Goal: Transaction & Acquisition: Purchase product/service

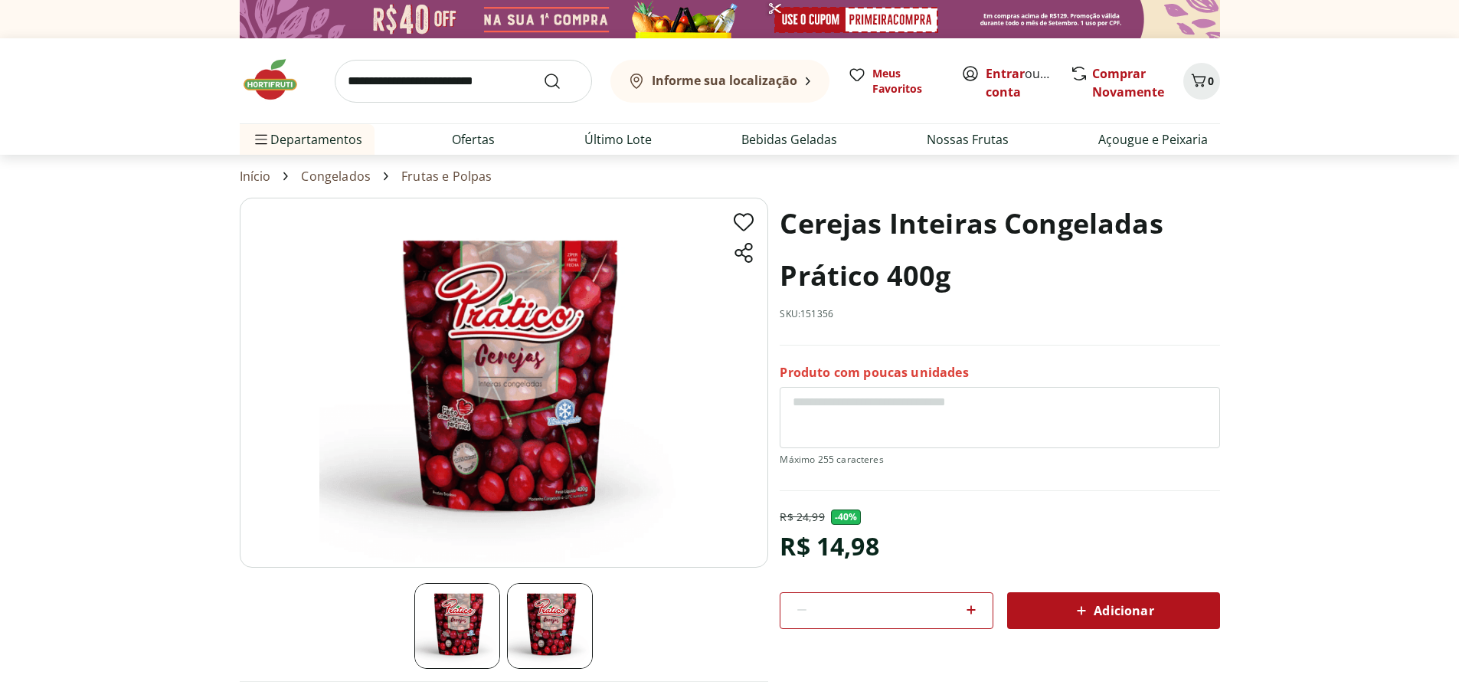
click at [730, 73] on div "Informe sua localização" at bounding box center [712, 81] width 170 height 18
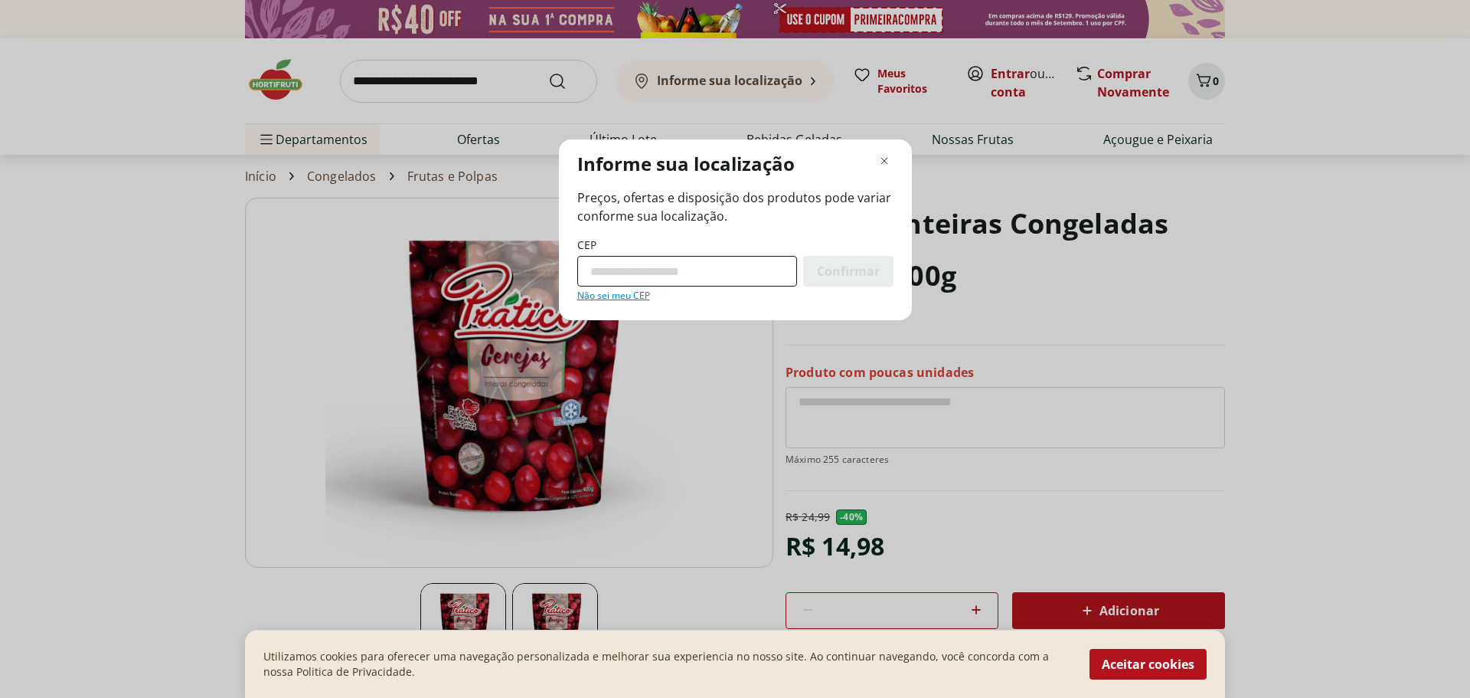
click at [639, 270] on input "CEP" at bounding box center [687, 271] width 220 height 31
type input "*********"
click at [825, 277] on span "Confirmar" at bounding box center [848, 271] width 63 height 12
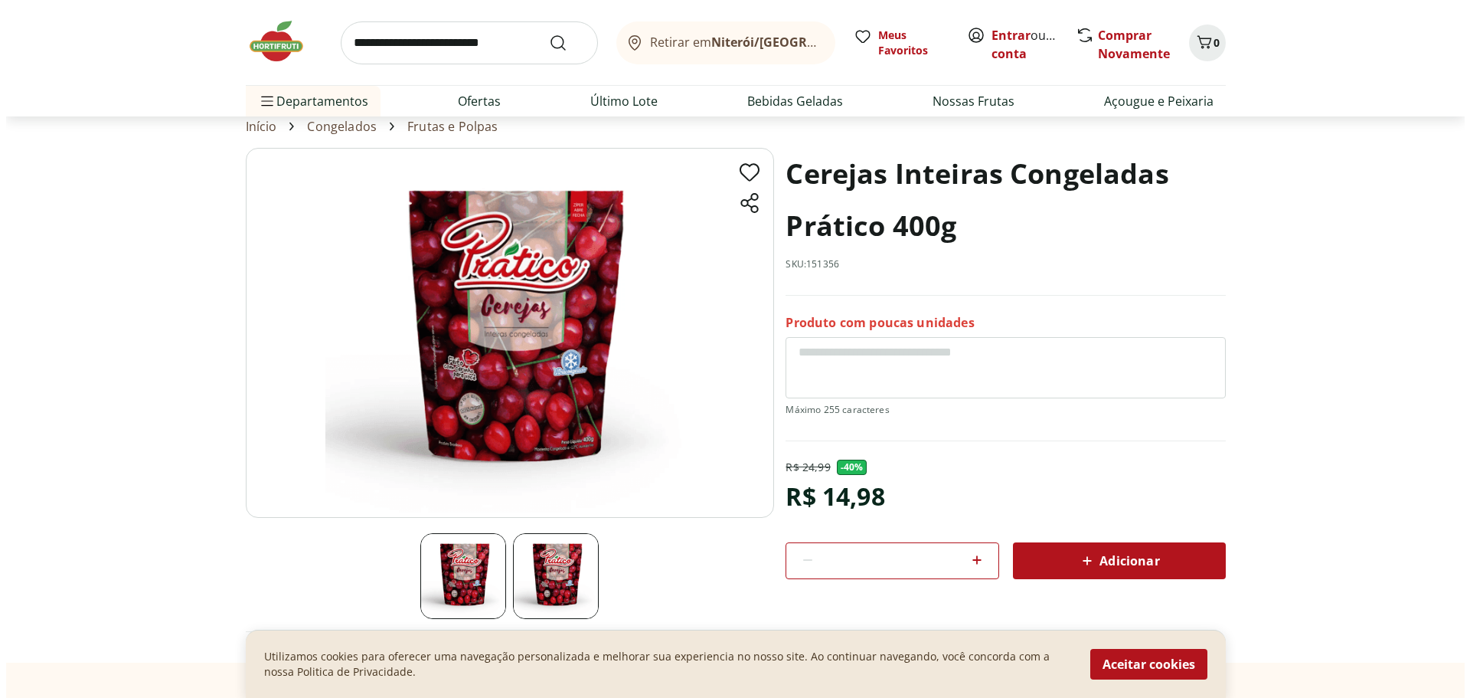
scroll to position [77, 0]
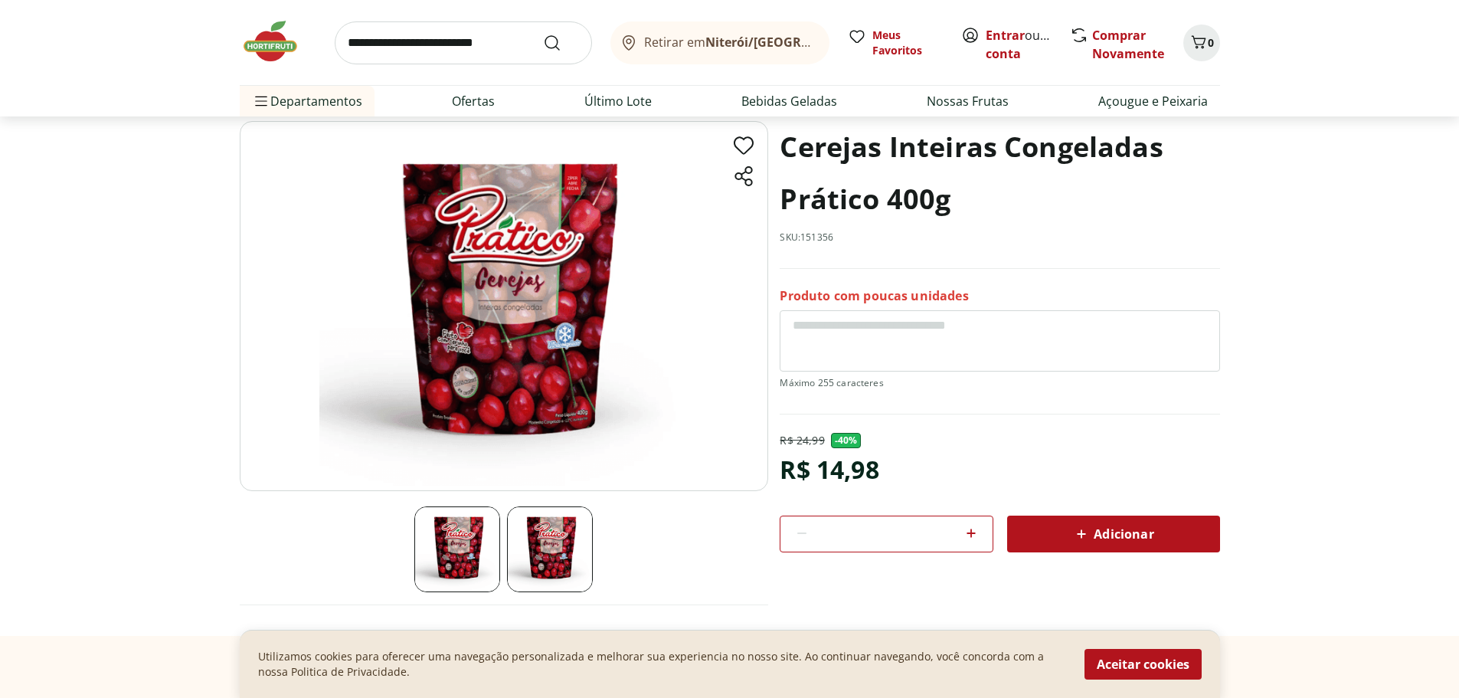
click at [1144, 538] on span "Adicionar" at bounding box center [1112, 534] width 81 height 18
click at [1203, 38] on icon "Carrinho" at bounding box center [1198, 41] width 15 height 13
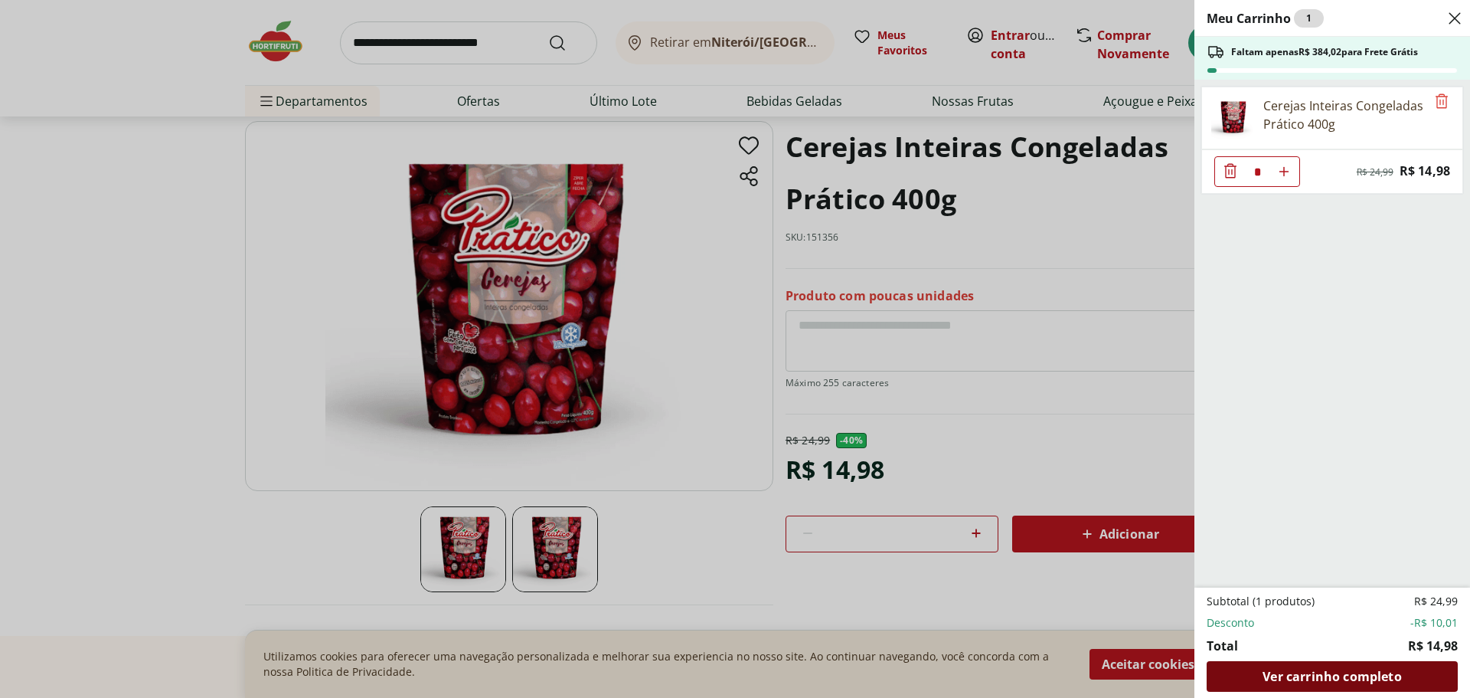
click at [1326, 682] on span "Ver carrinho completo" at bounding box center [1332, 676] width 139 height 12
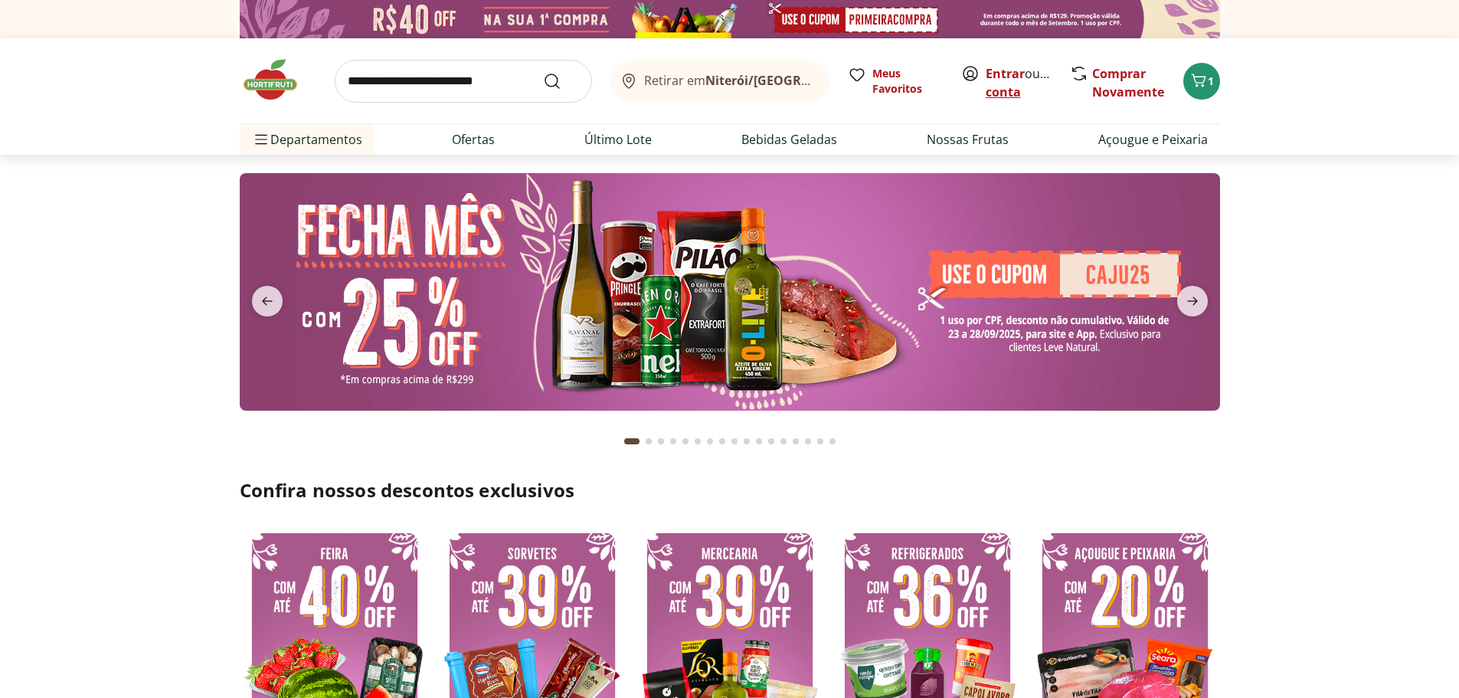
click at [1006, 93] on link "Criar conta" at bounding box center [1028, 82] width 84 height 35
click at [1334, 381] on section at bounding box center [729, 307] width 1459 height 305
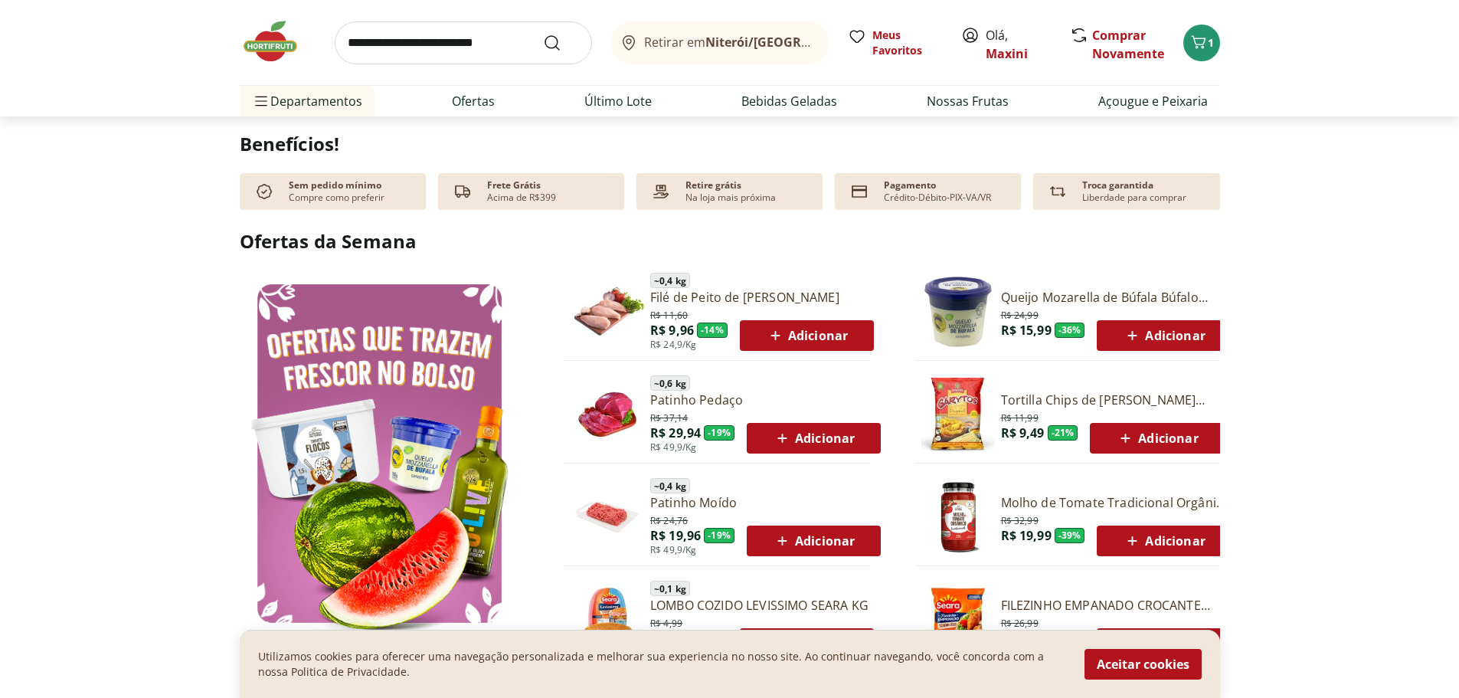
scroll to position [689, 0]
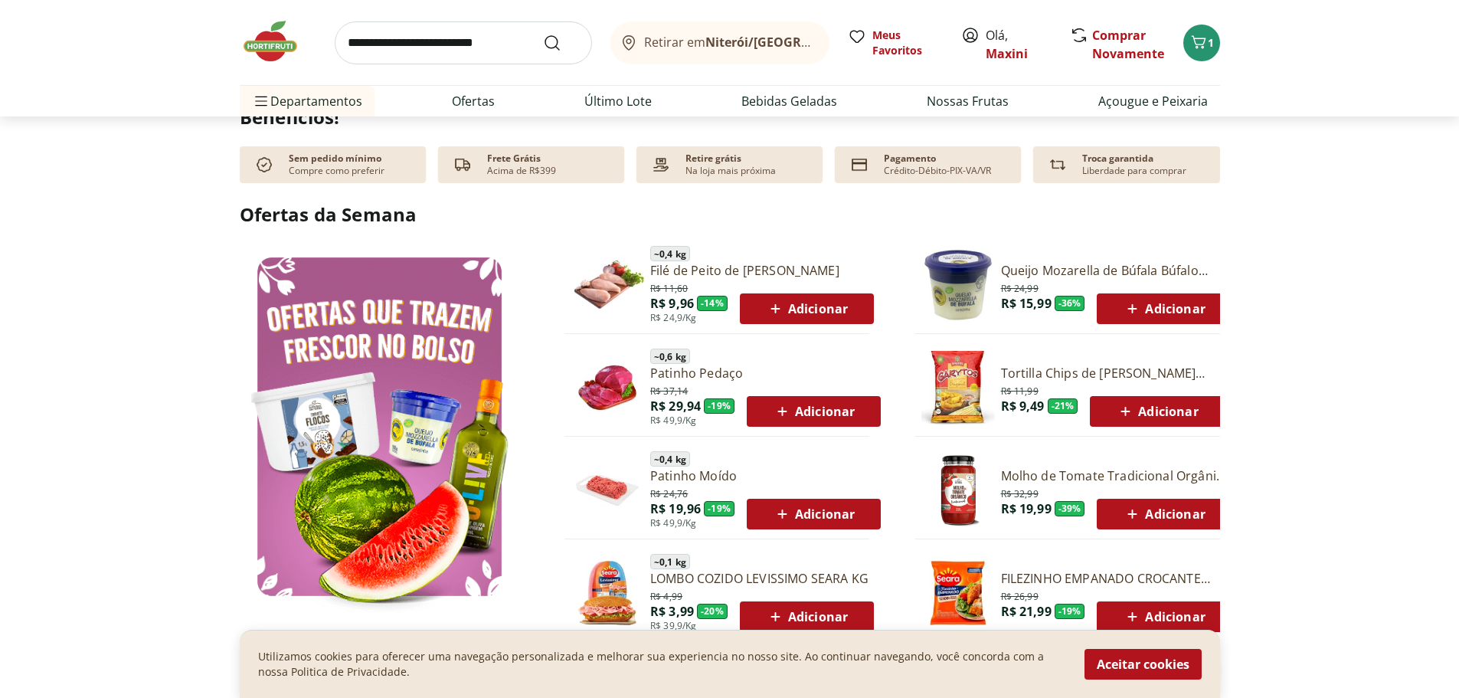
type input "*"
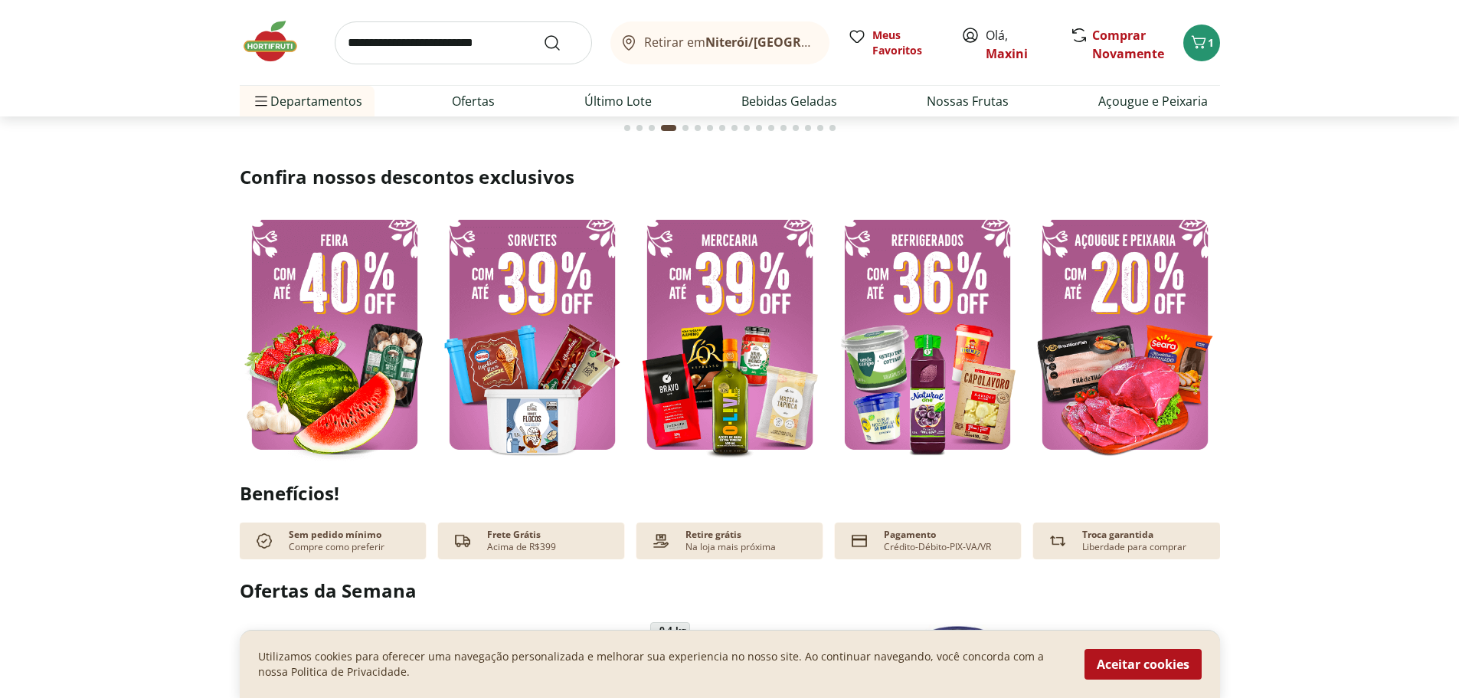
scroll to position [306, 0]
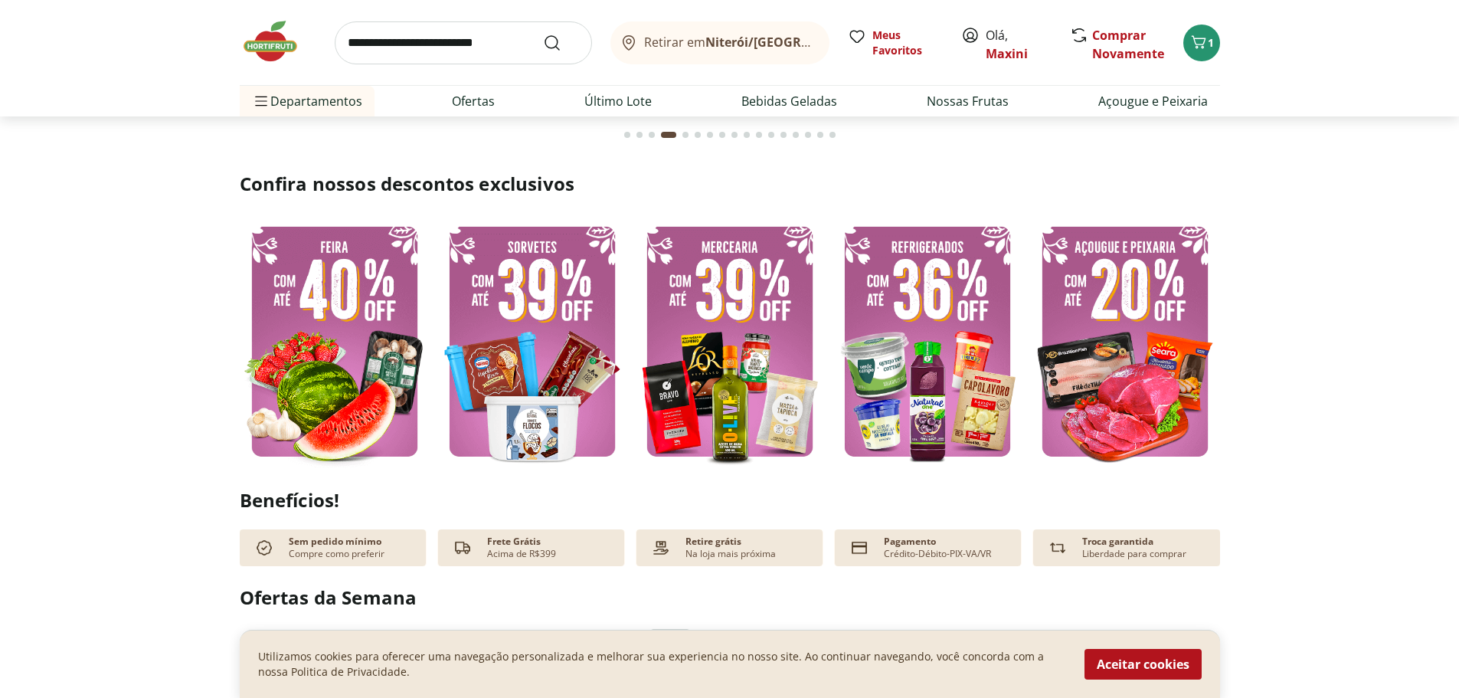
click at [983, 387] on img at bounding box center [927, 340] width 190 height 253
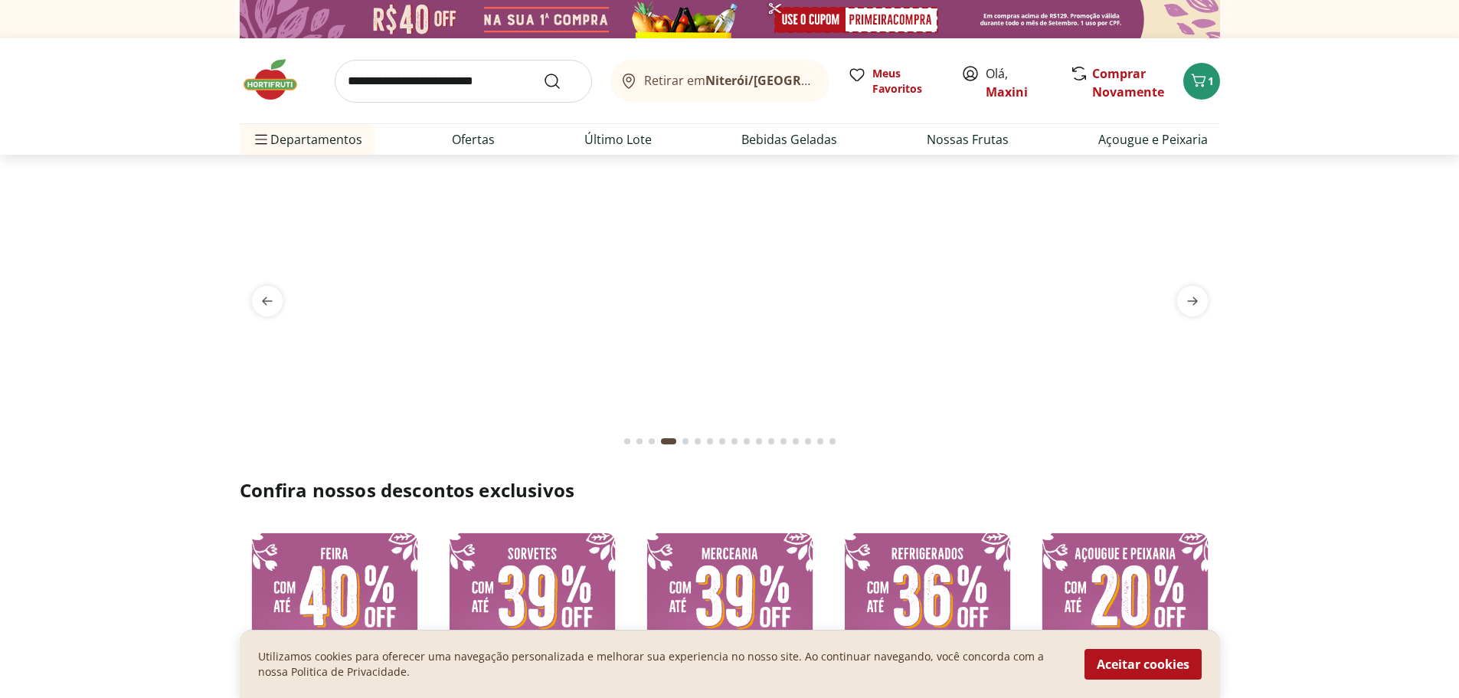
select select "**********"
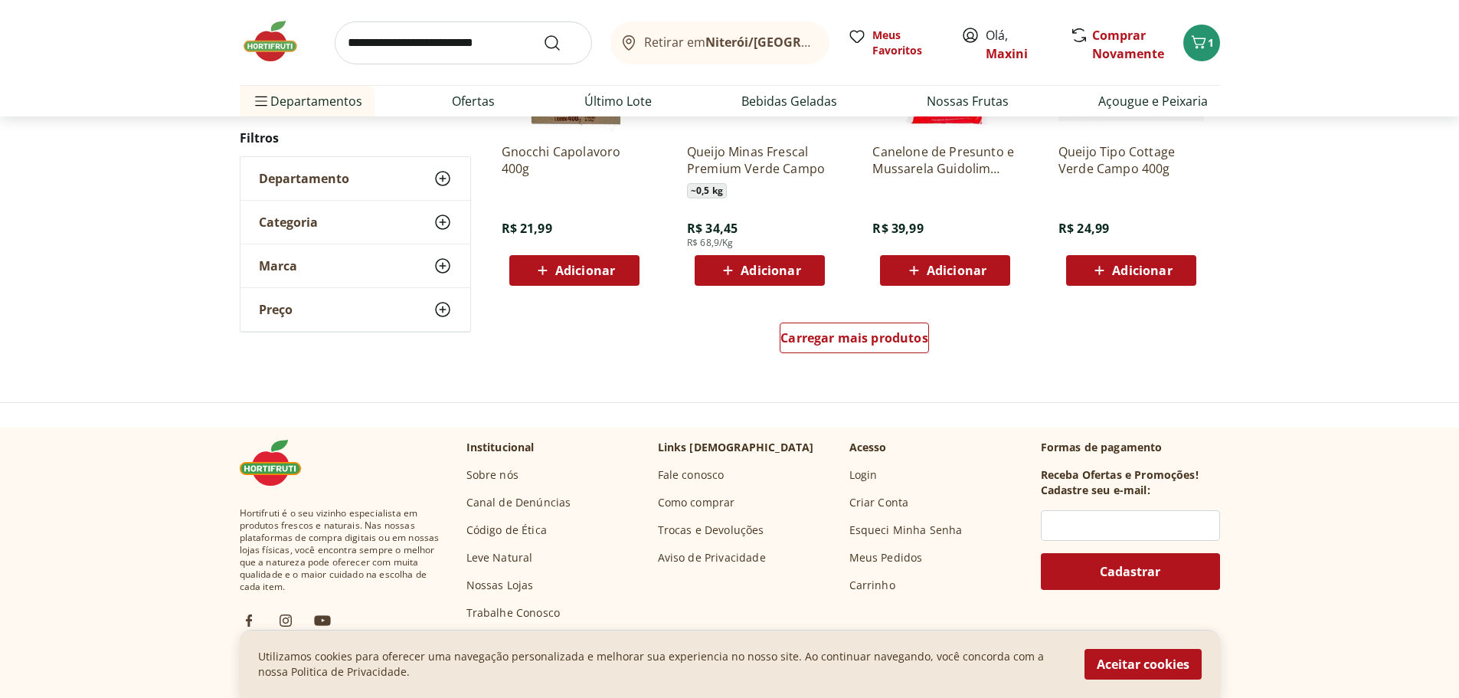
scroll to position [995, 0]
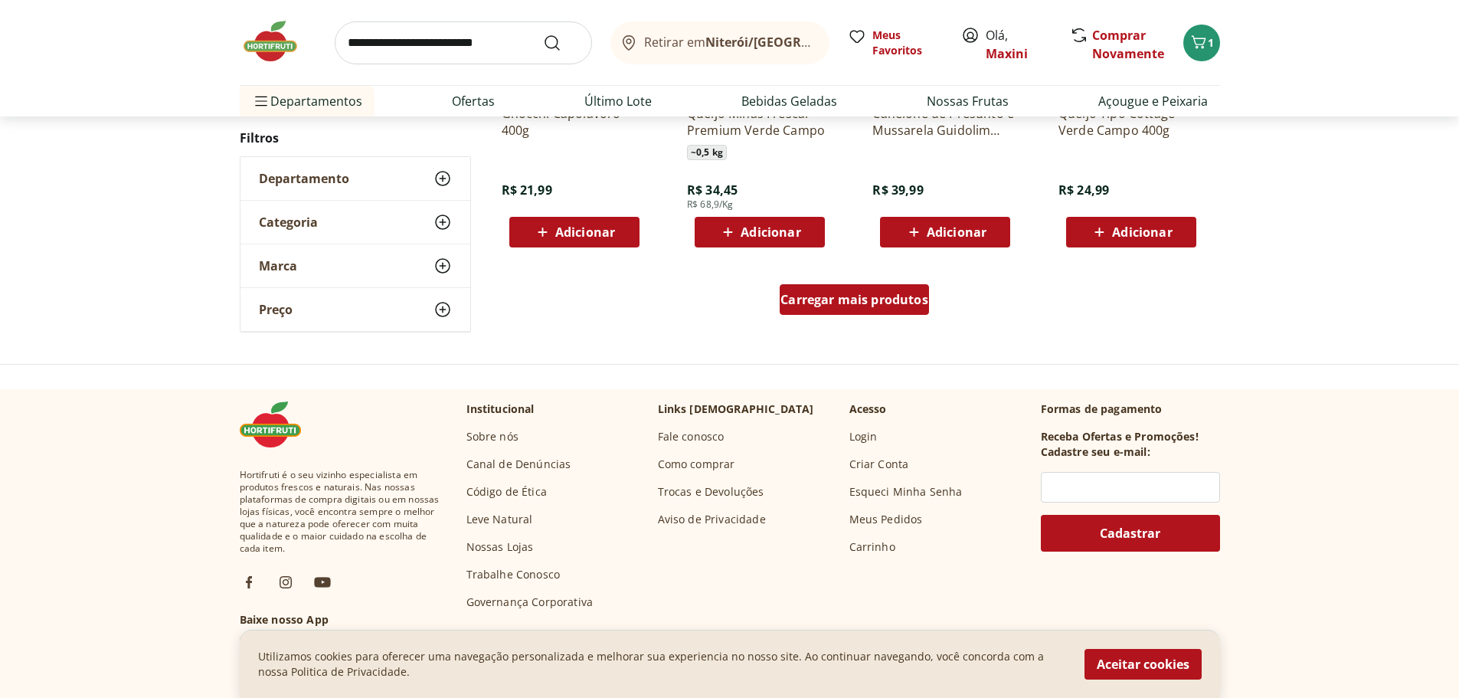
click at [865, 304] on span "Carregar mais produtos" at bounding box center [854, 299] width 148 height 12
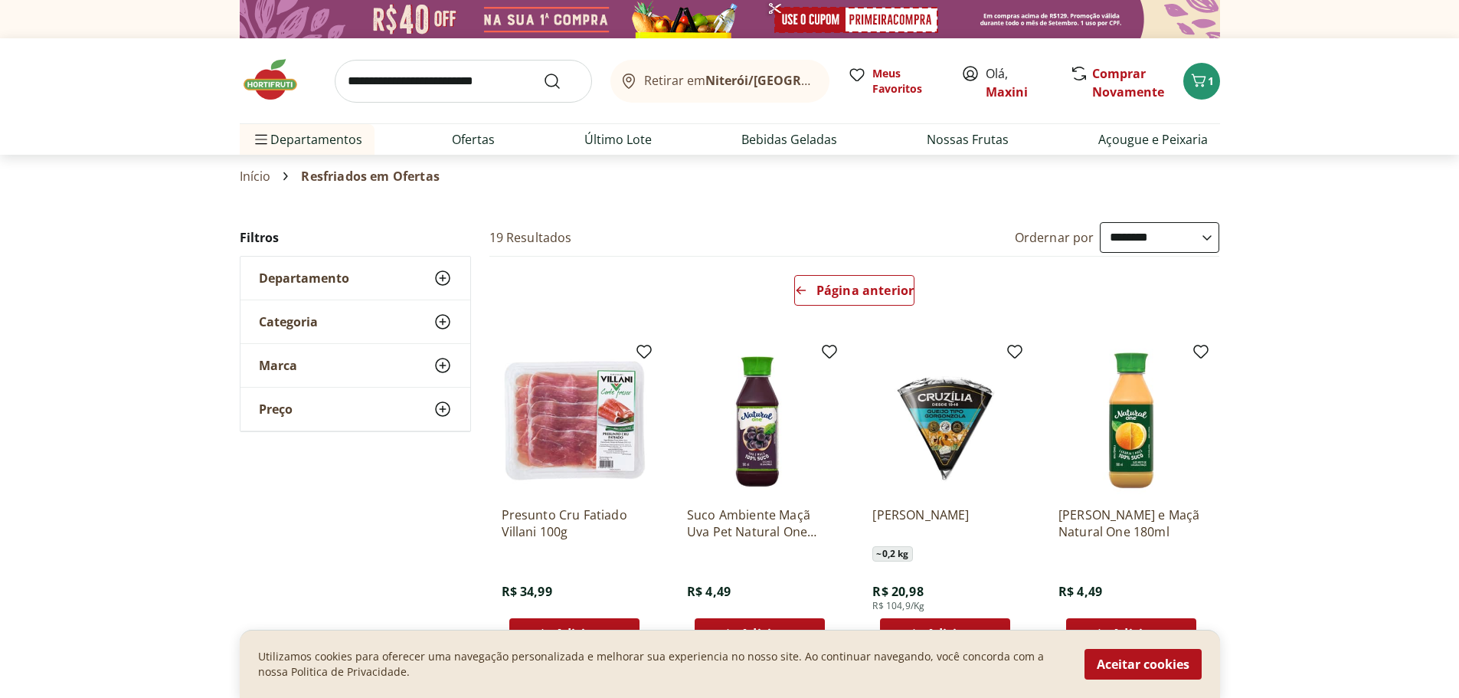
click at [454, 81] on input "search" at bounding box center [463, 81] width 257 height 43
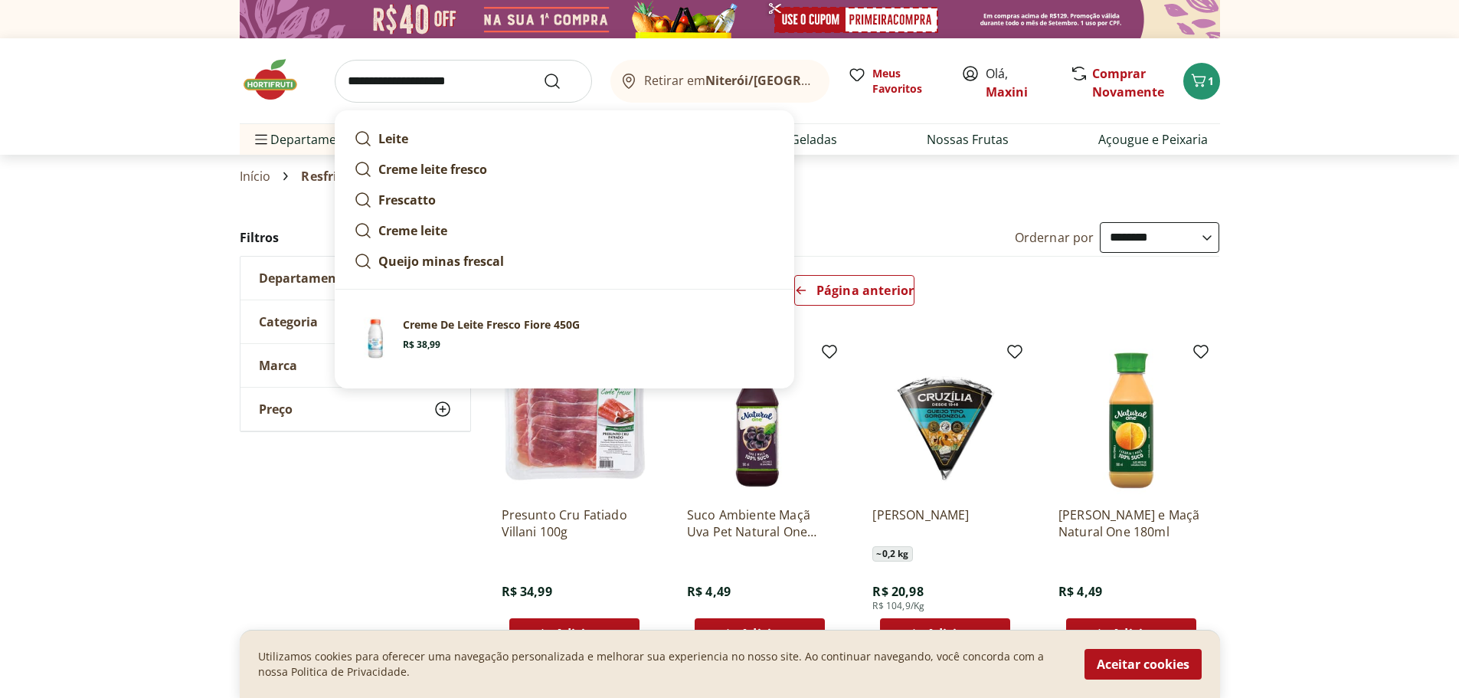
type input "**********"
click at [543, 72] on button "Submit Search" at bounding box center [561, 81] width 37 height 18
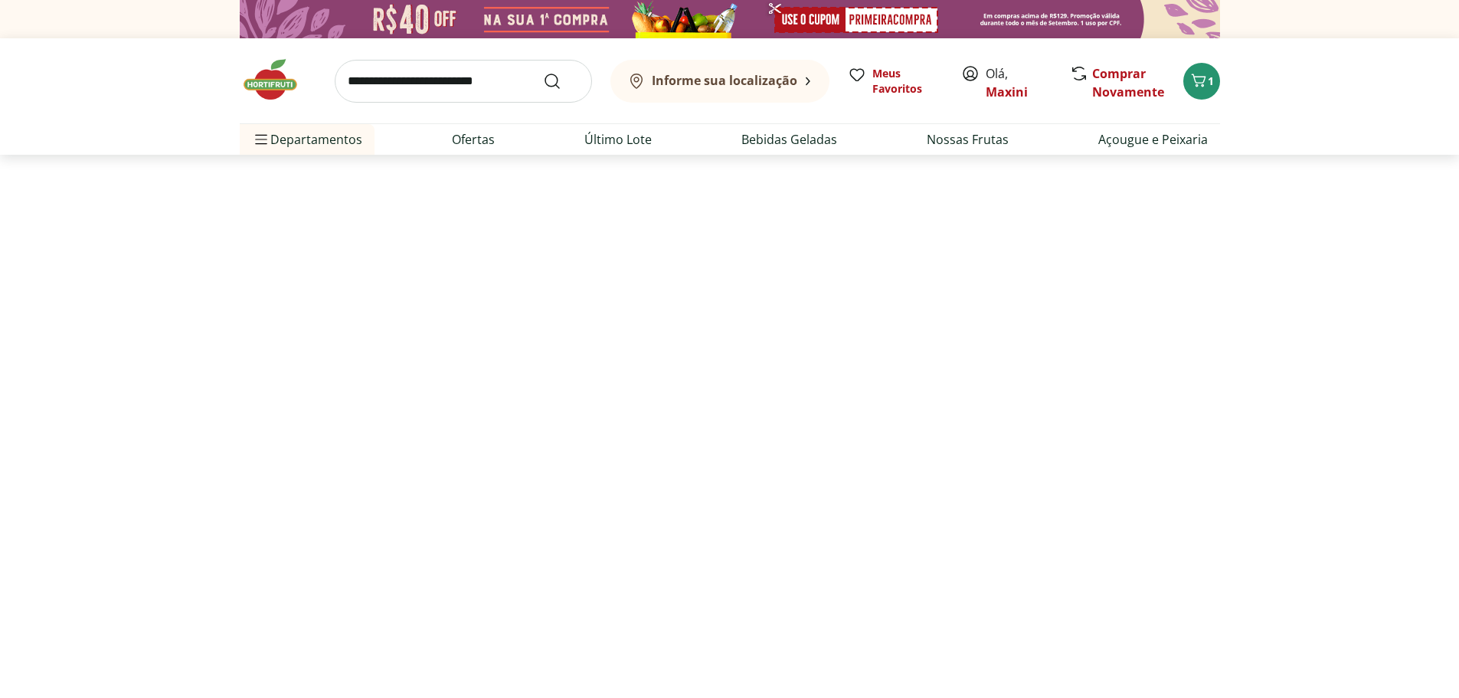
select select "**********"
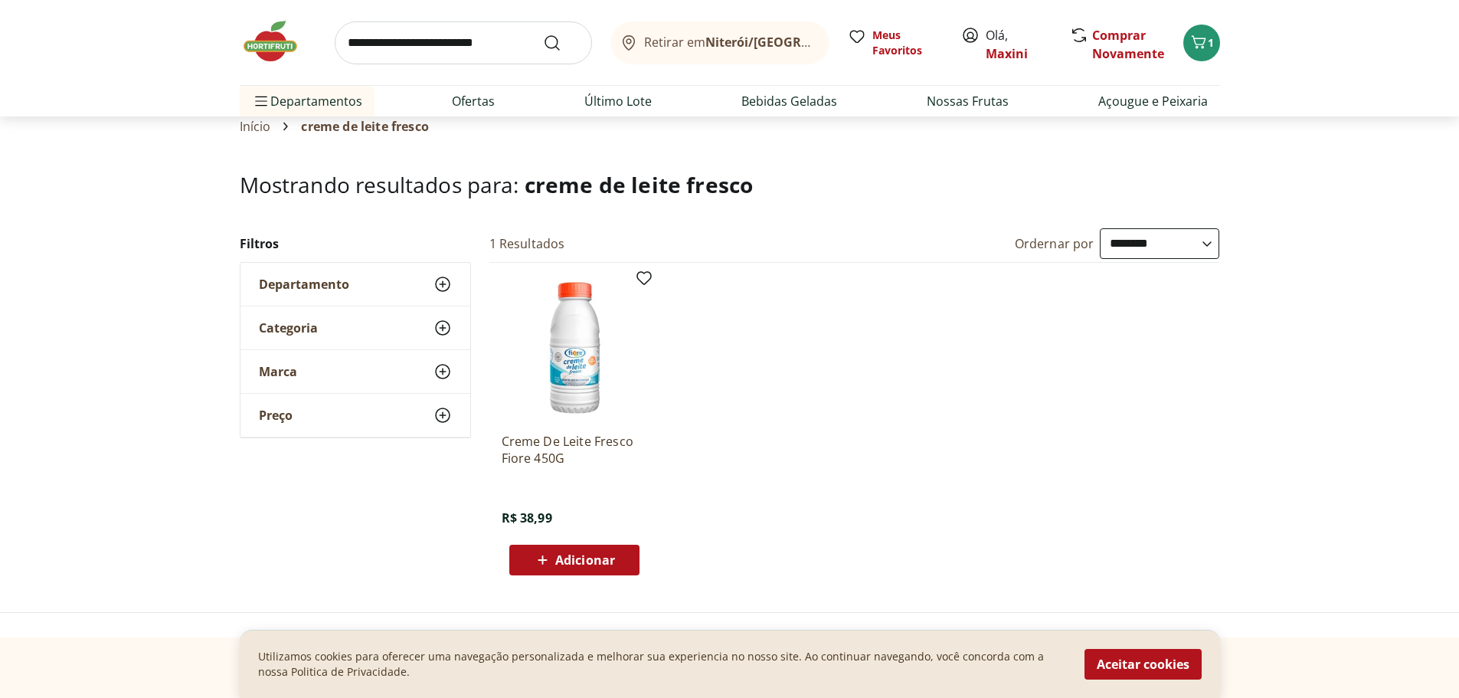
scroll to position [77, 0]
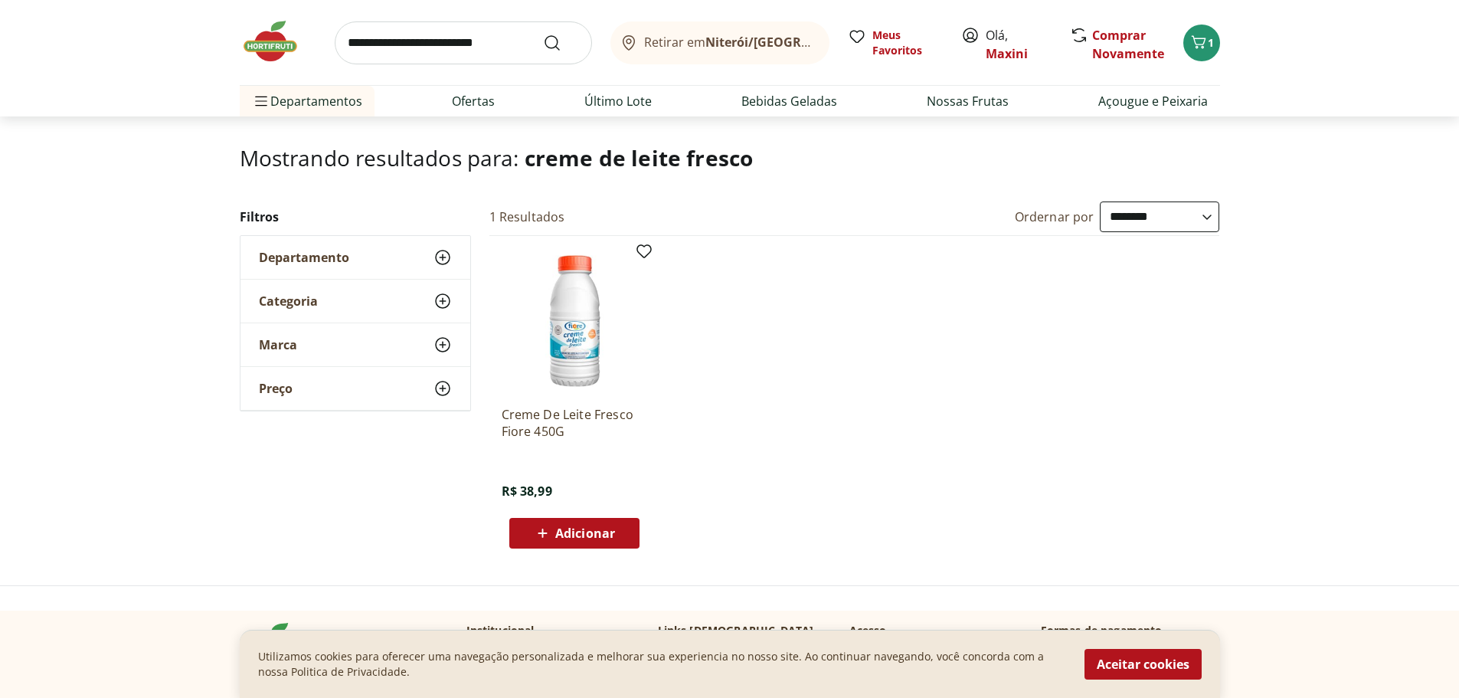
click at [454, 40] on input "search" at bounding box center [463, 42] width 257 height 43
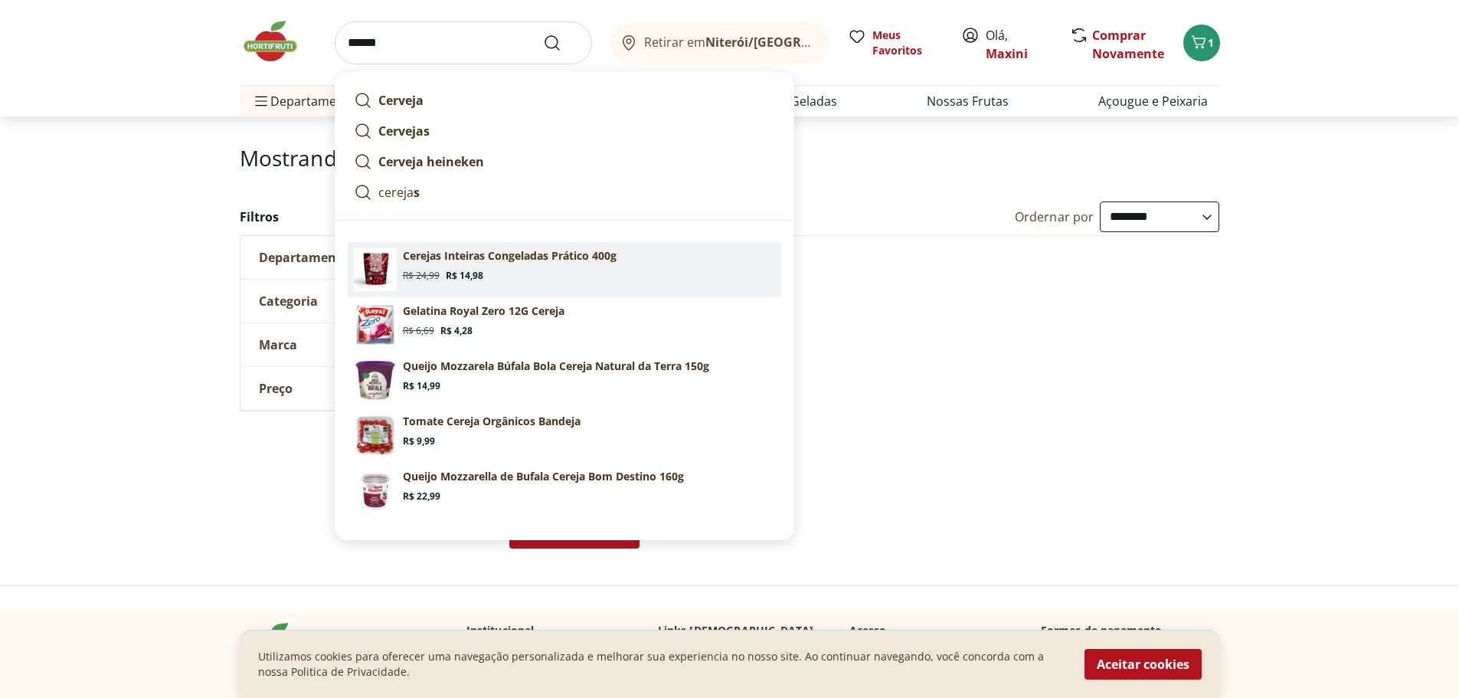
click at [573, 262] on p "Cerejas Inteiras Congeladas Prático 400g" at bounding box center [510, 255] width 214 height 15
type input "**********"
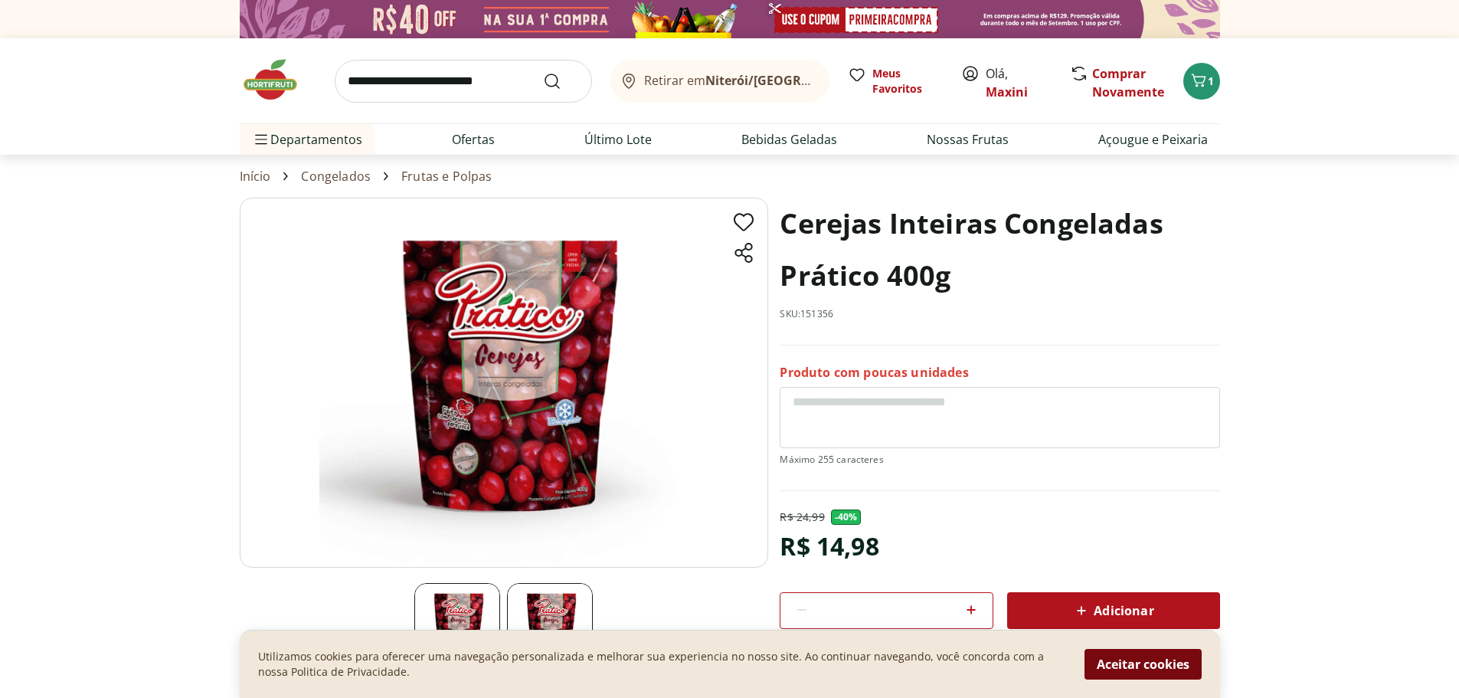
click at [1163, 669] on button "Aceitar cookies" at bounding box center [1142, 664] width 117 height 31
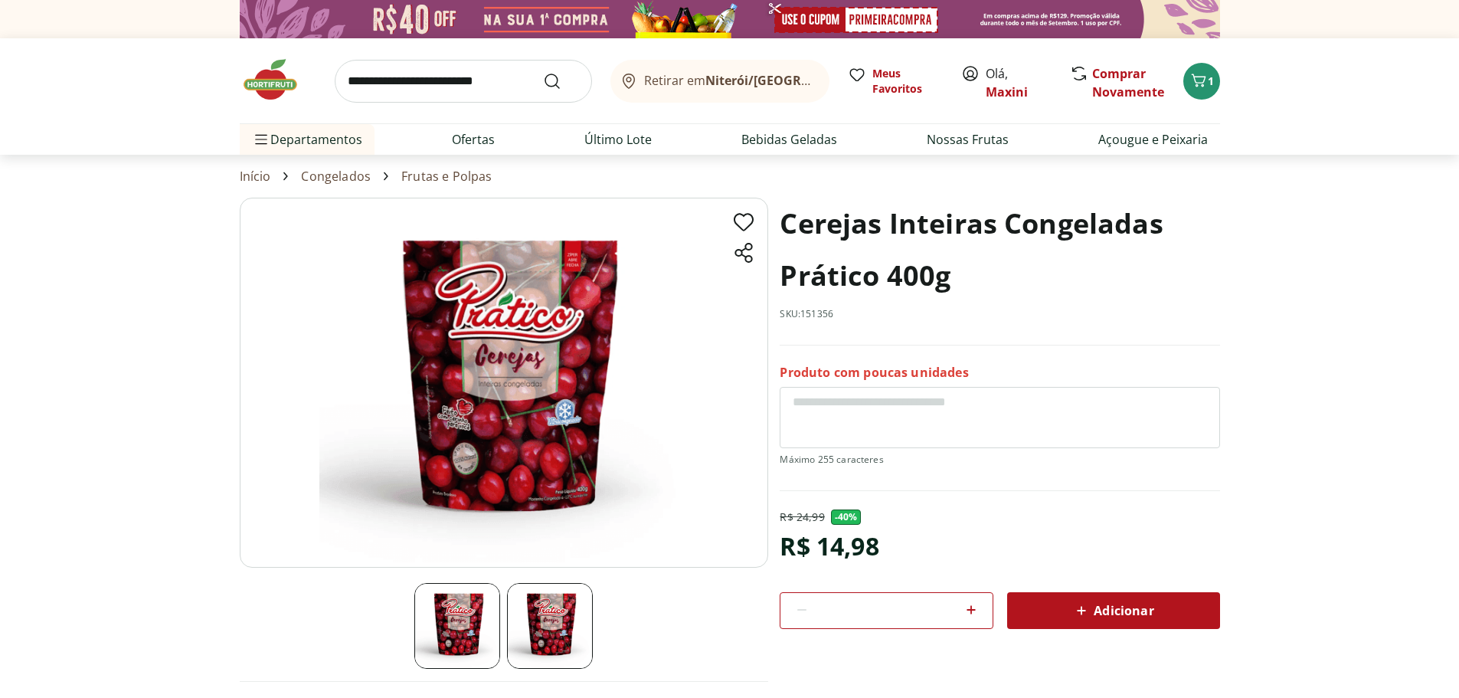
click at [970, 606] on icon at bounding box center [970, 609] width 9 height 9
type input "*"
click at [469, 86] on input "search" at bounding box center [463, 81] width 257 height 43
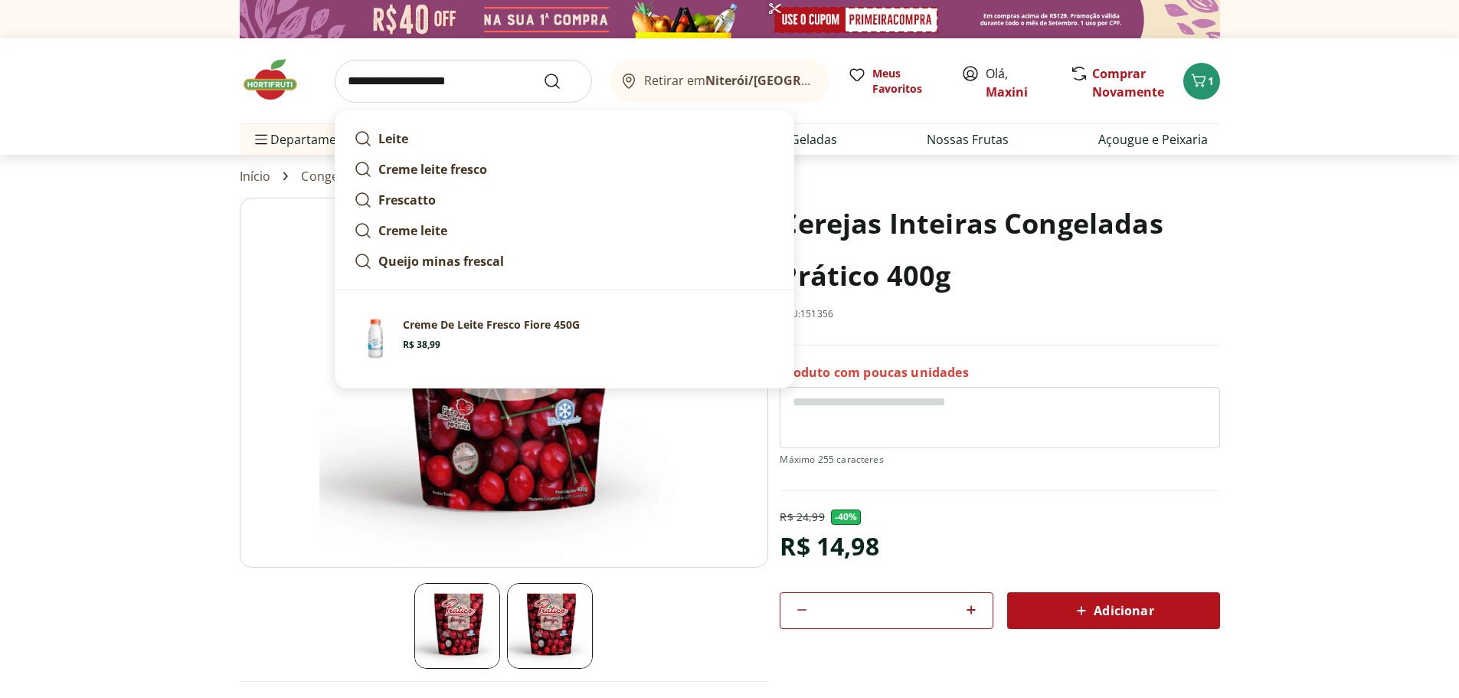
type input "**********"
click at [543, 72] on button "Submit Search" at bounding box center [561, 81] width 37 height 18
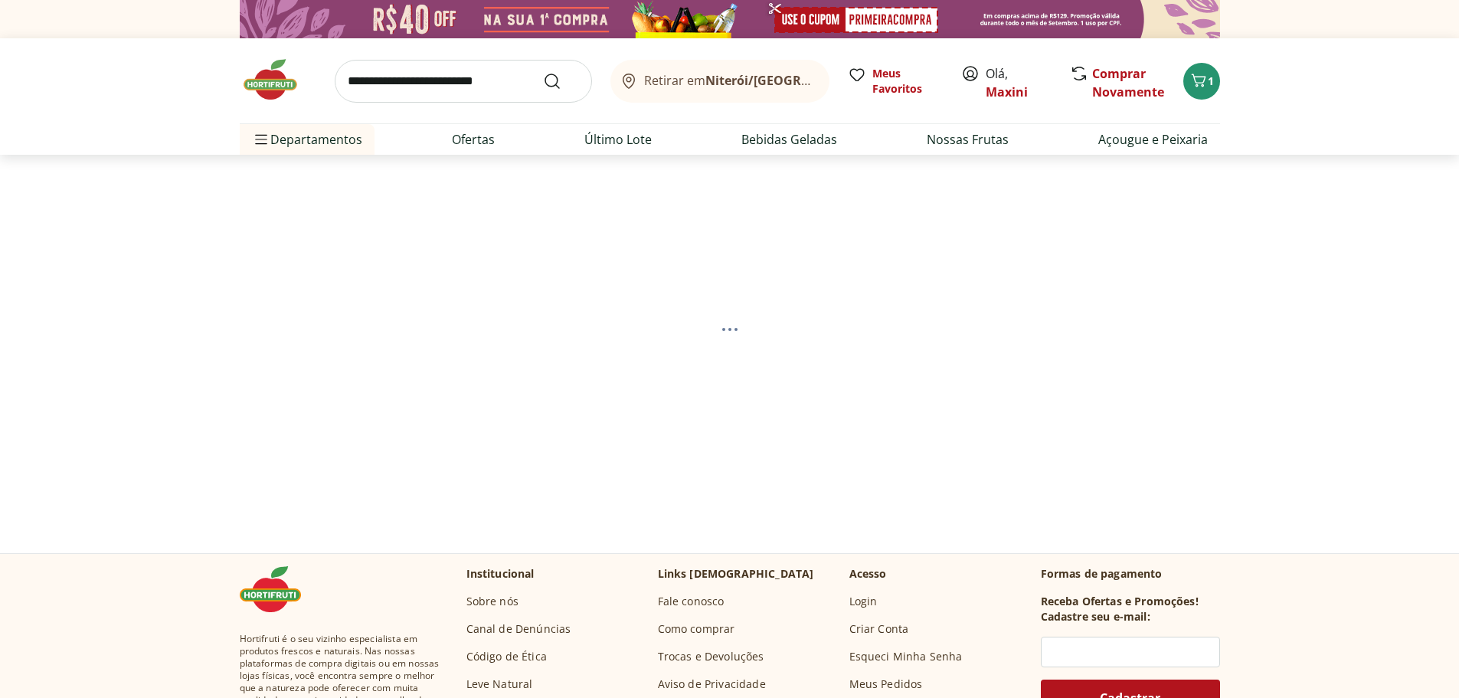
select select "**********"
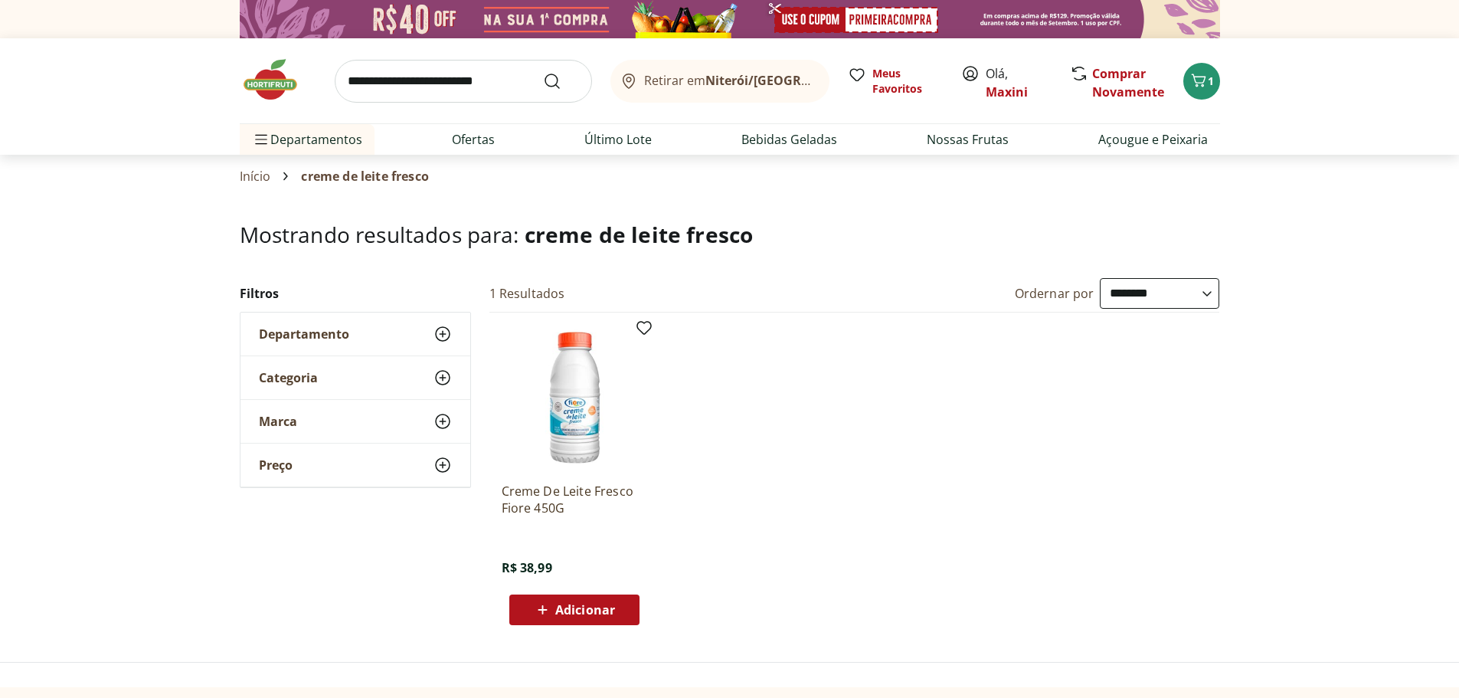
click at [584, 410] on img at bounding box center [574, 397] width 145 height 145
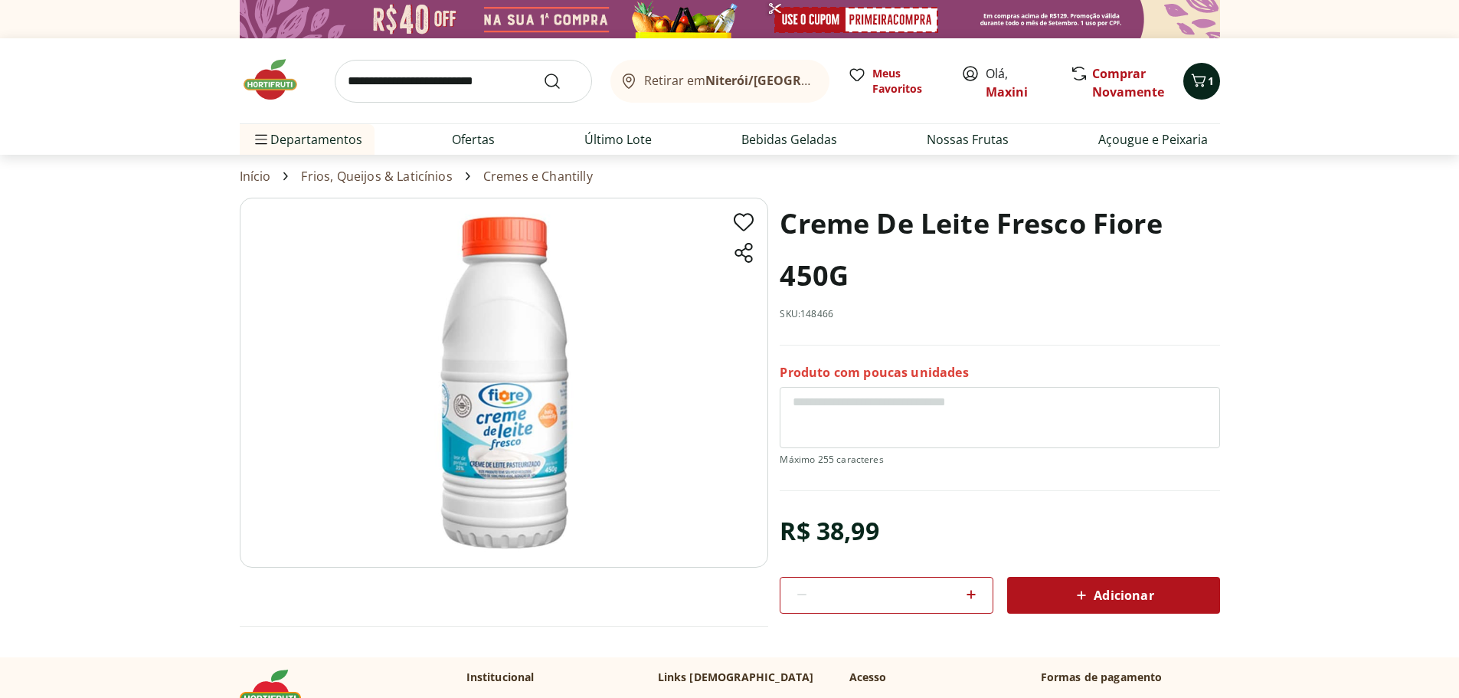
click at [1205, 87] on icon "Carrinho" at bounding box center [1198, 80] width 18 height 18
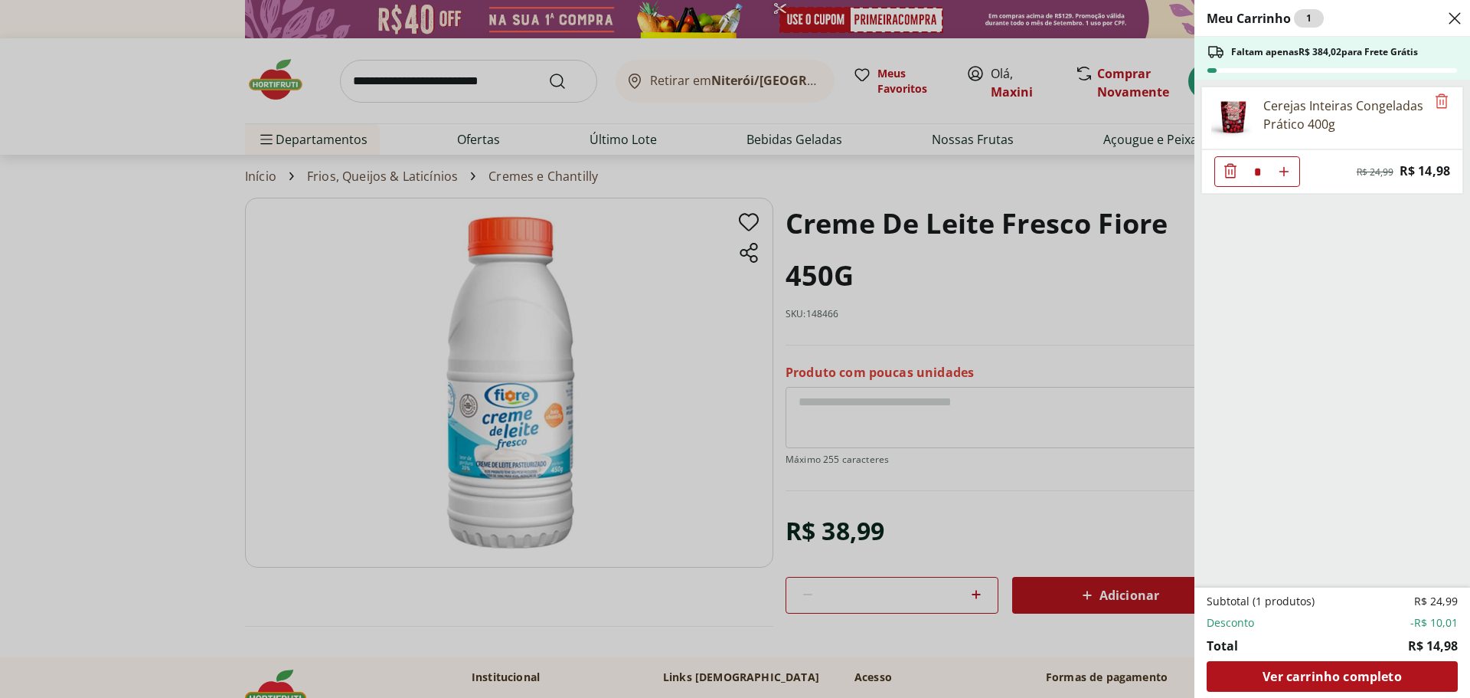
click at [1286, 170] on icon "Aumentar Quantidade" at bounding box center [1284, 171] width 12 height 12
type input "*"
click at [1327, 675] on span "Ver carrinho completo" at bounding box center [1332, 676] width 139 height 12
